Goal: Information Seeking & Learning: Learn about a topic

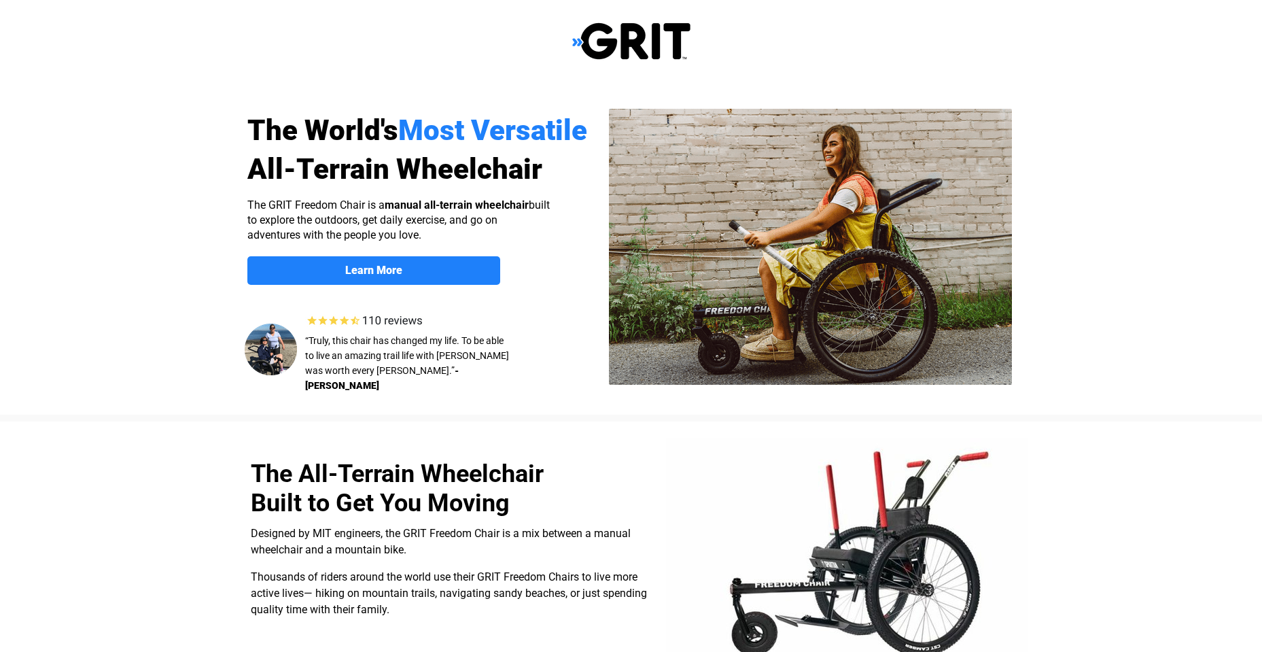
select select "US"
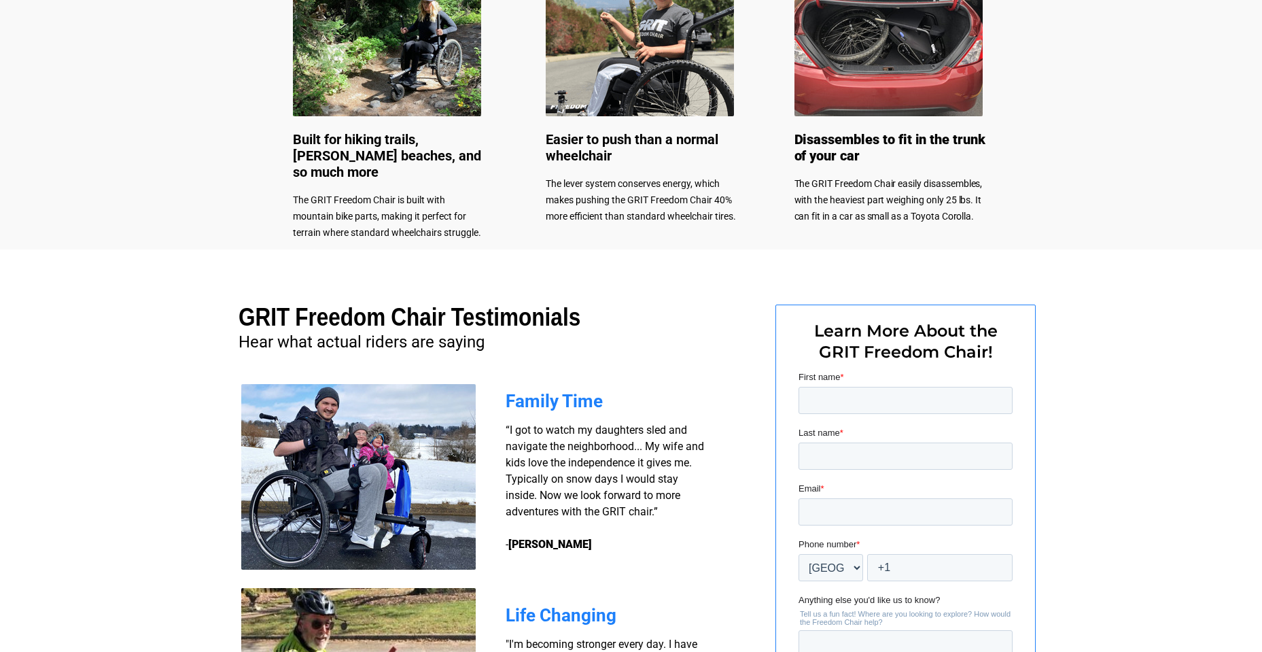
scroll to position [726, 0]
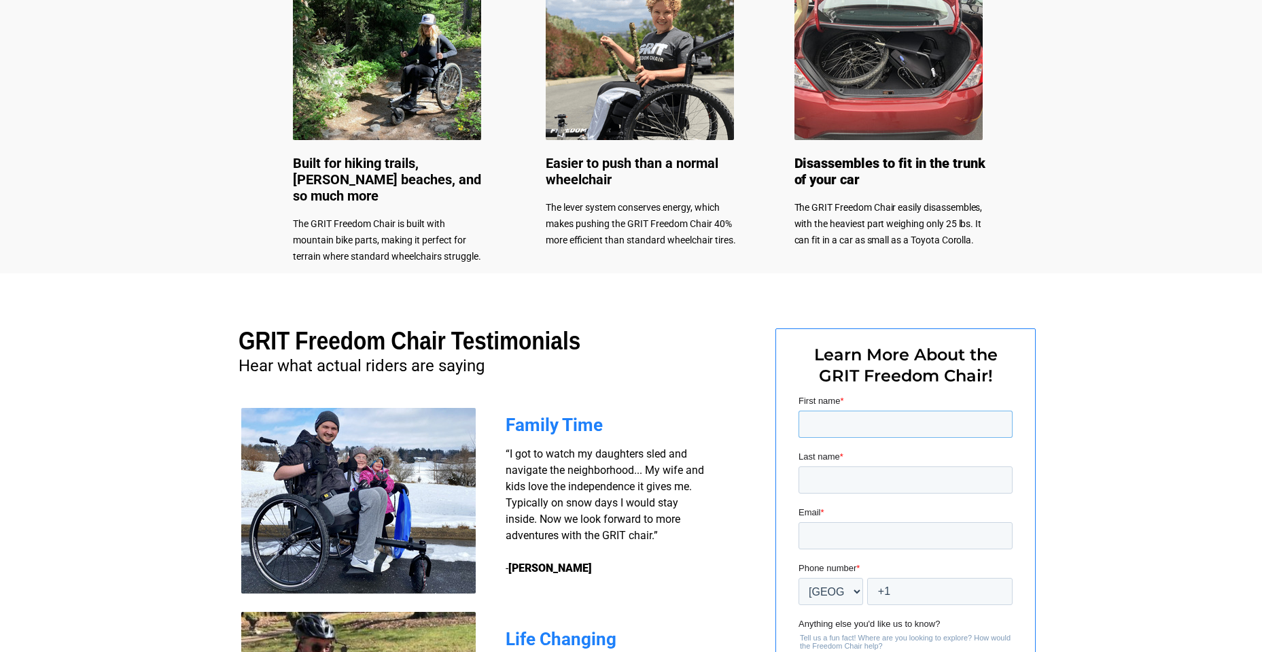
click at [890, 415] on input "First name *" at bounding box center [905, 423] width 214 height 27
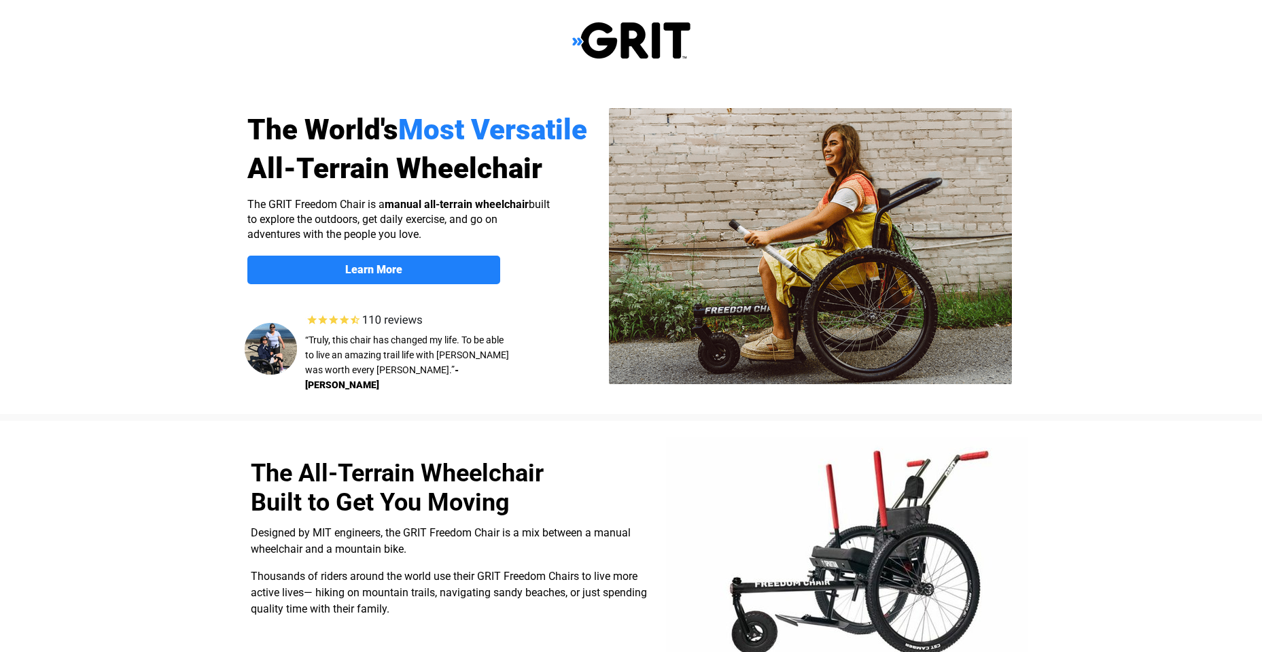
scroll to position [0, 0]
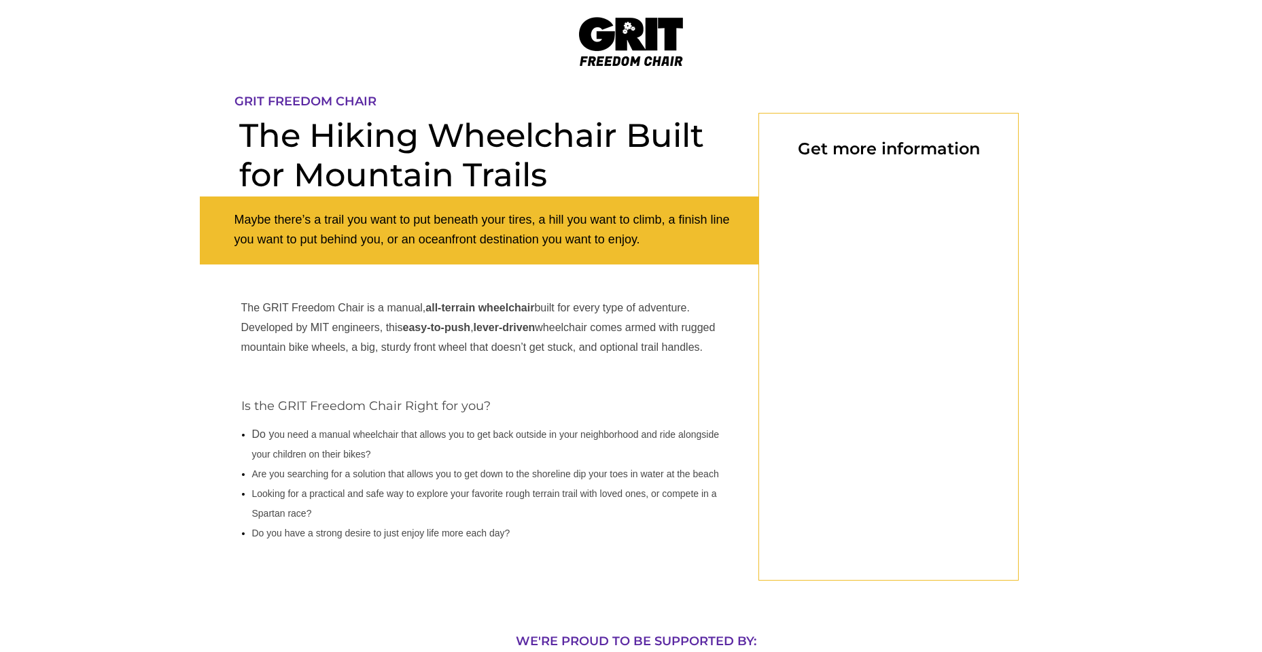
select select "US"
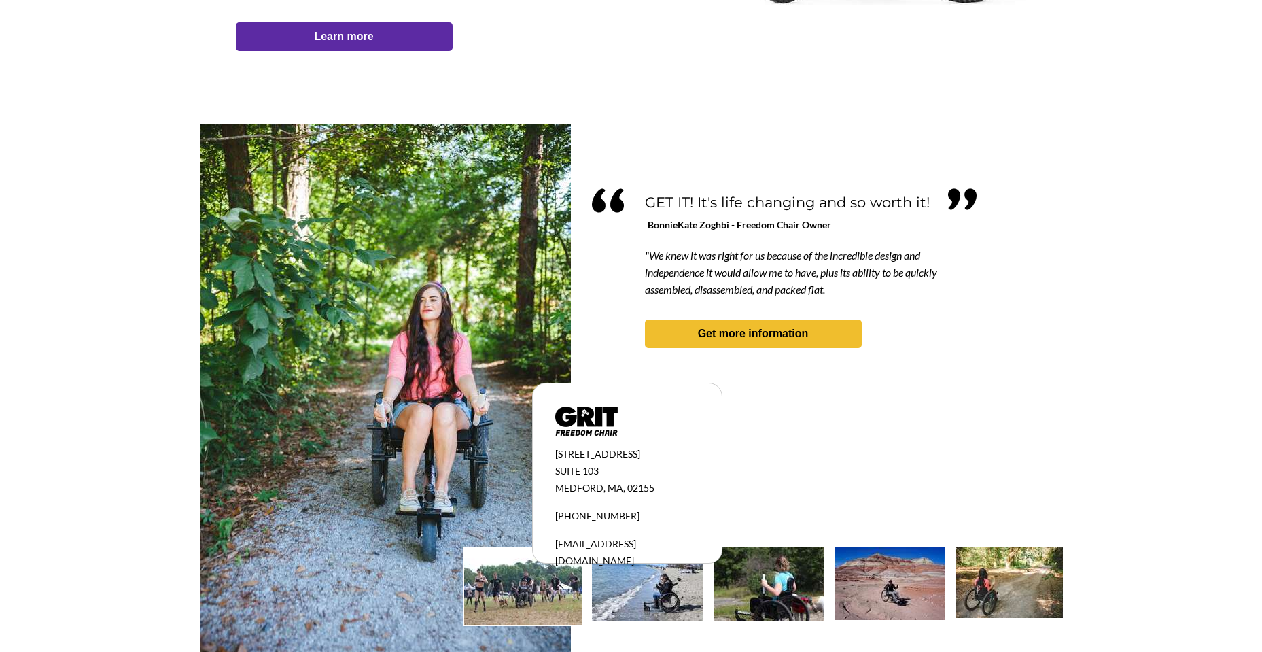
scroll to position [1115, 0]
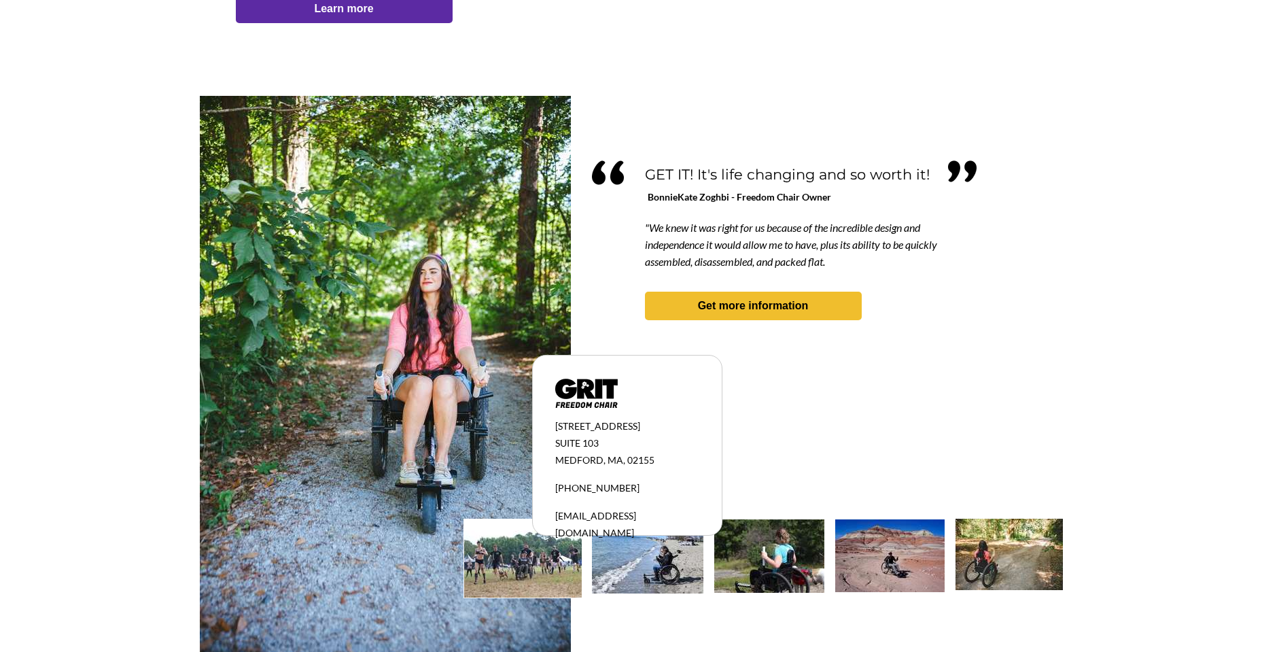
click at [992, 550] on img at bounding box center [1008, 553] width 107 height 71
click at [983, 544] on img at bounding box center [1008, 553] width 107 height 71
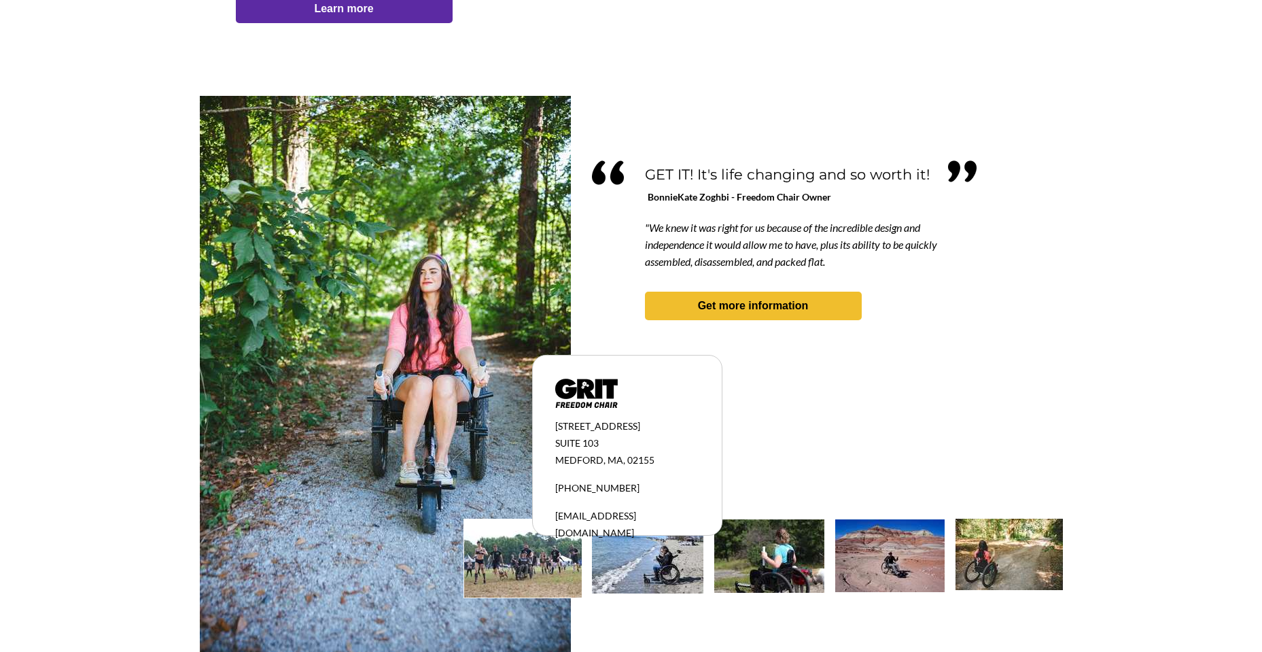
click at [983, 544] on img at bounding box center [1008, 553] width 107 height 71
click at [548, 565] on img at bounding box center [523, 558] width 118 height 78
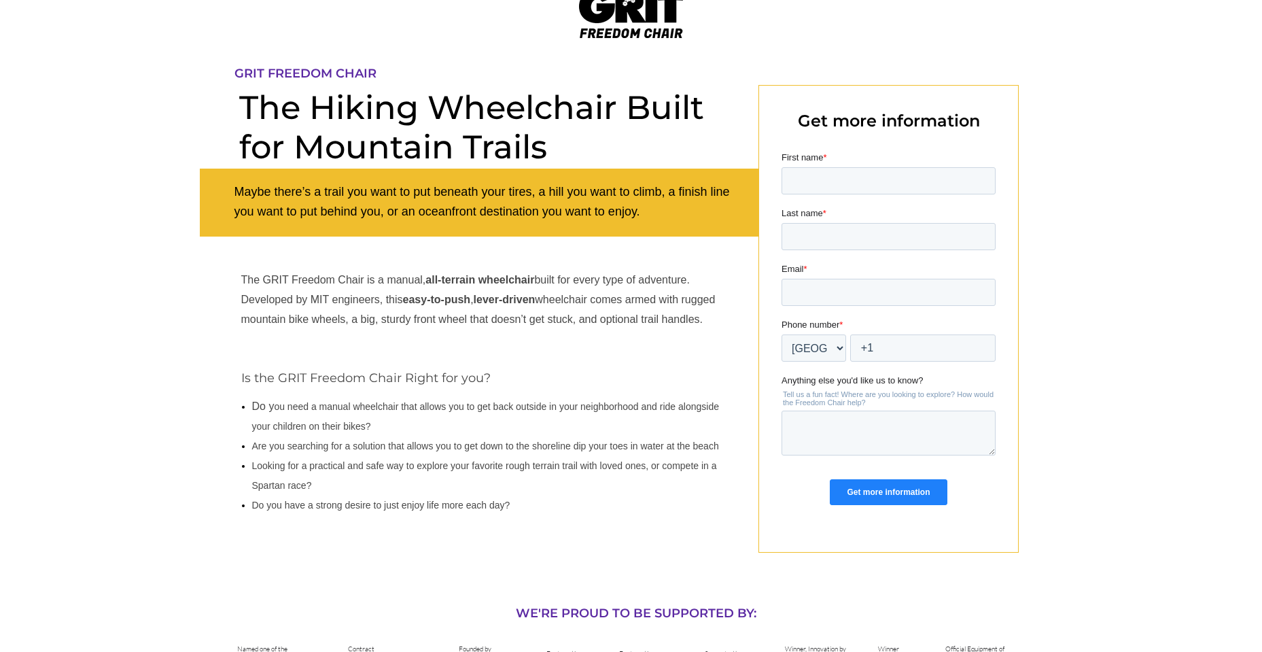
scroll to position [0, 0]
